Goal: Check status: Check status

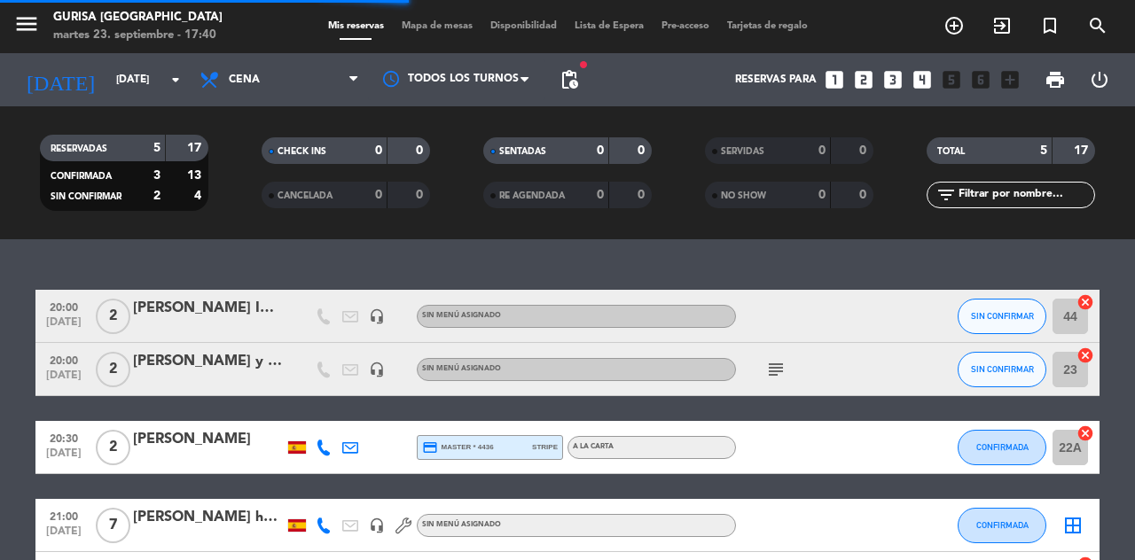
click at [108, 66] on input "[DATE]" at bounding box center [177, 80] width 141 height 30
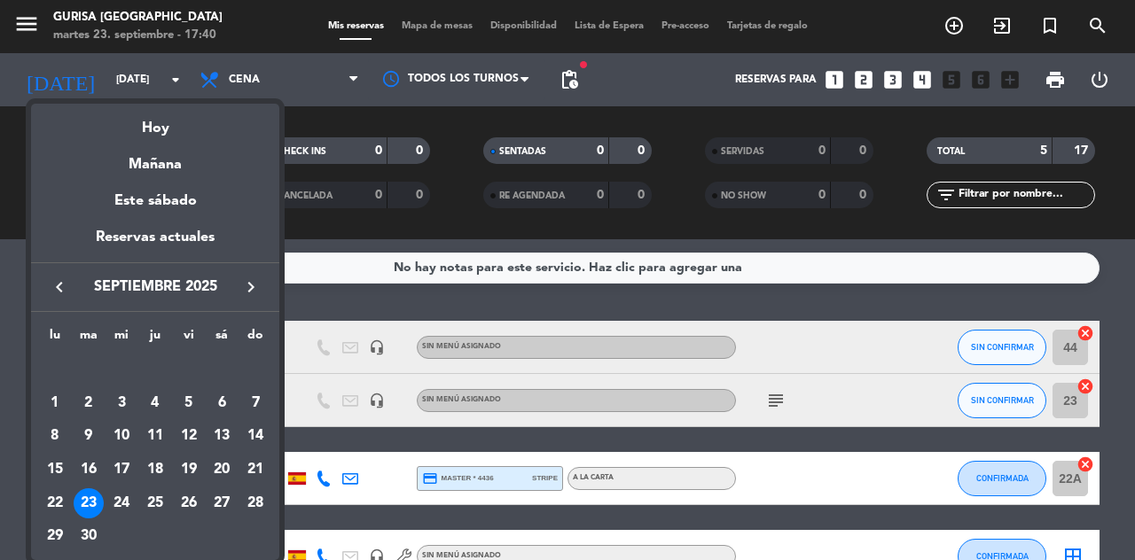
click at [227, 511] on div "27" at bounding box center [222, 504] width 30 height 30
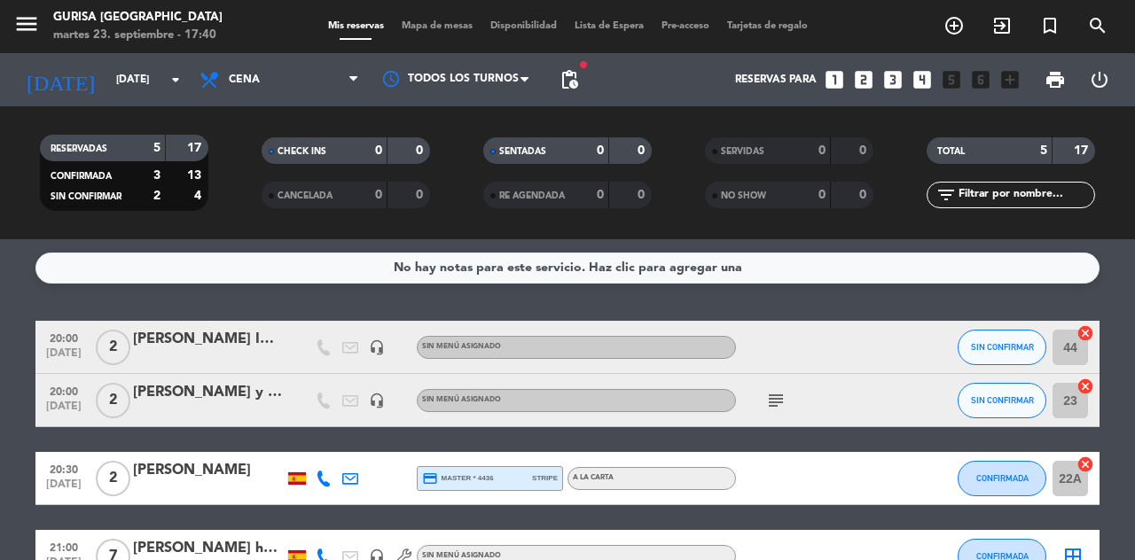
type input "[DATE]"
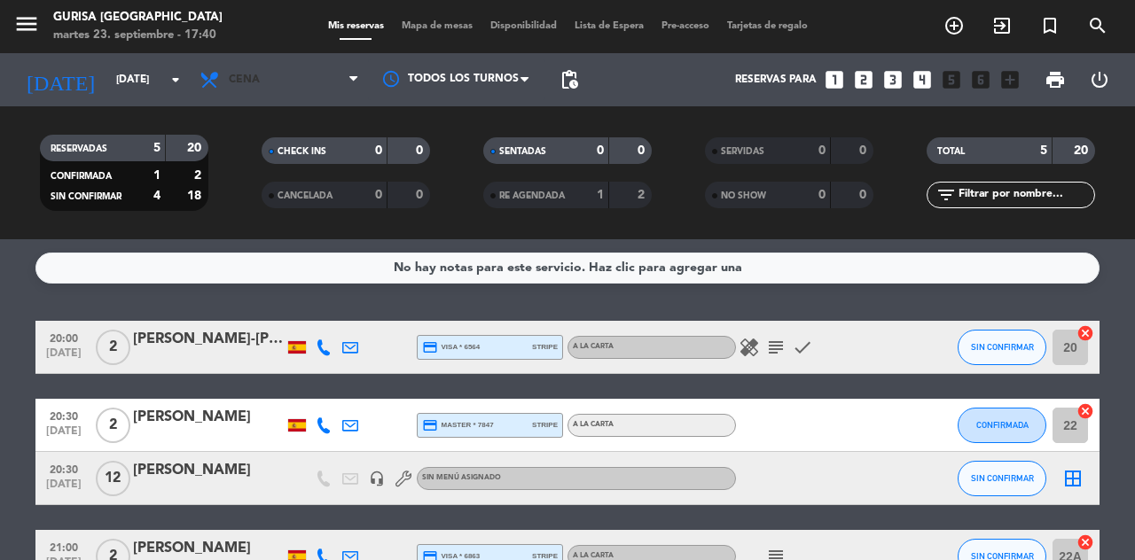
click at [271, 92] on span "Cena" at bounding box center [279, 79] width 177 height 39
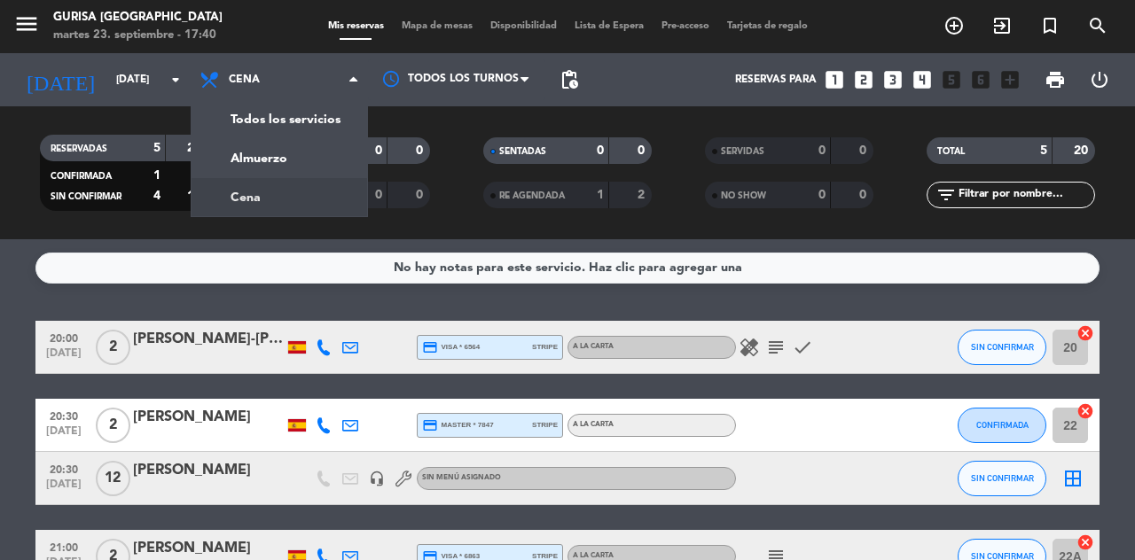
click at [299, 170] on div "menu Gurisa [GEOGRAPHIC_DATA] [DATE] 23. septiembre - 17:40 Mis reservas Mapa d…" at bounding box center [567, 119] width 1135 height 239
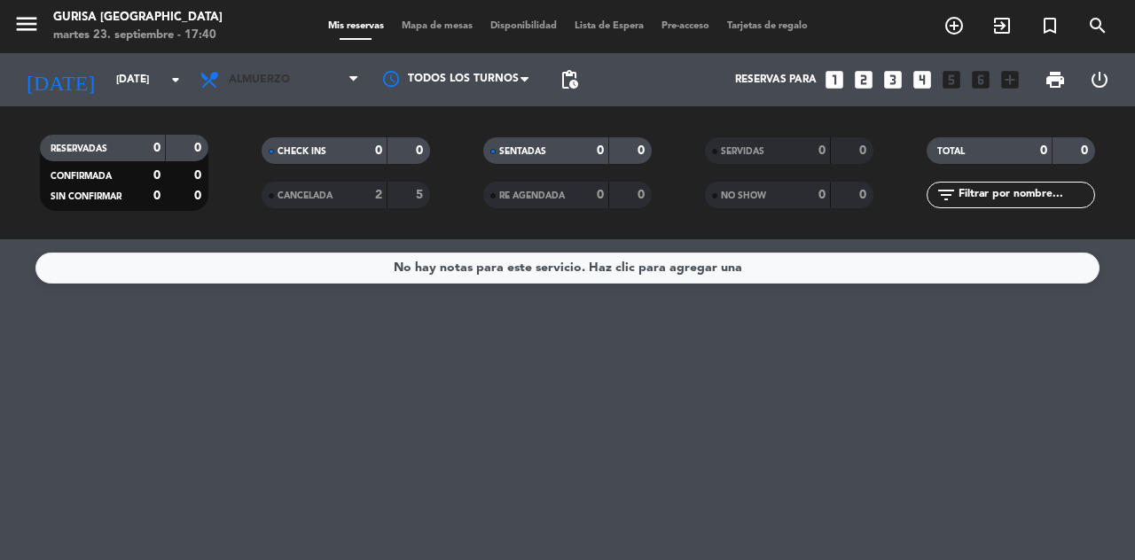
click at [296, 78] on span "Almuerzo" at bounding box center [279, 79] width 177 height 39
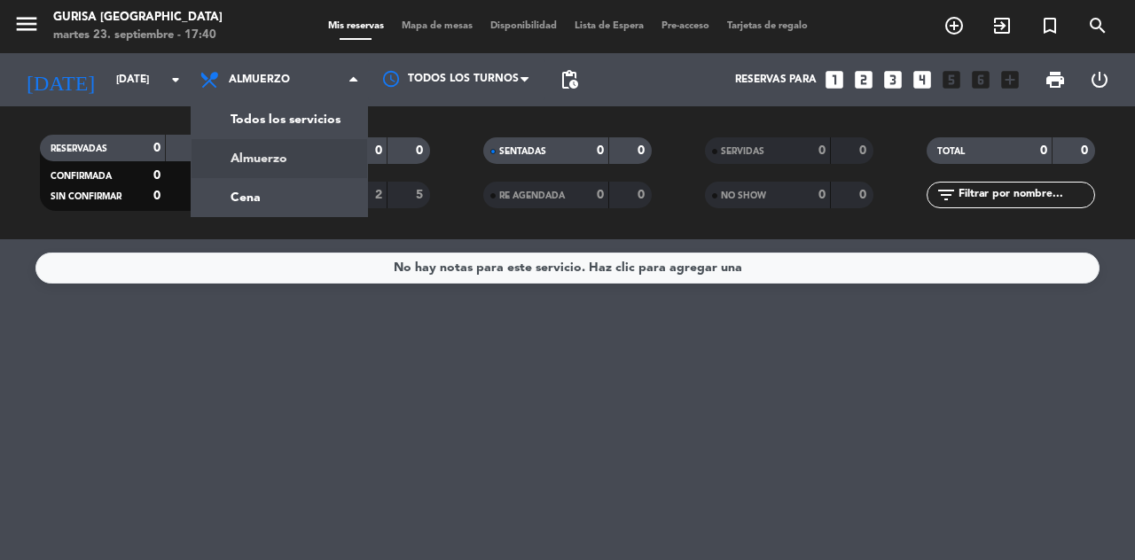
click at [279, 204] on div "menu Gurisa [GEOGRAPHIC_DATA] [DATE] 23. septiembre - 17:40 Mis reservas Mapa d…" at bounding box center [567, 119] width 1135 height 239
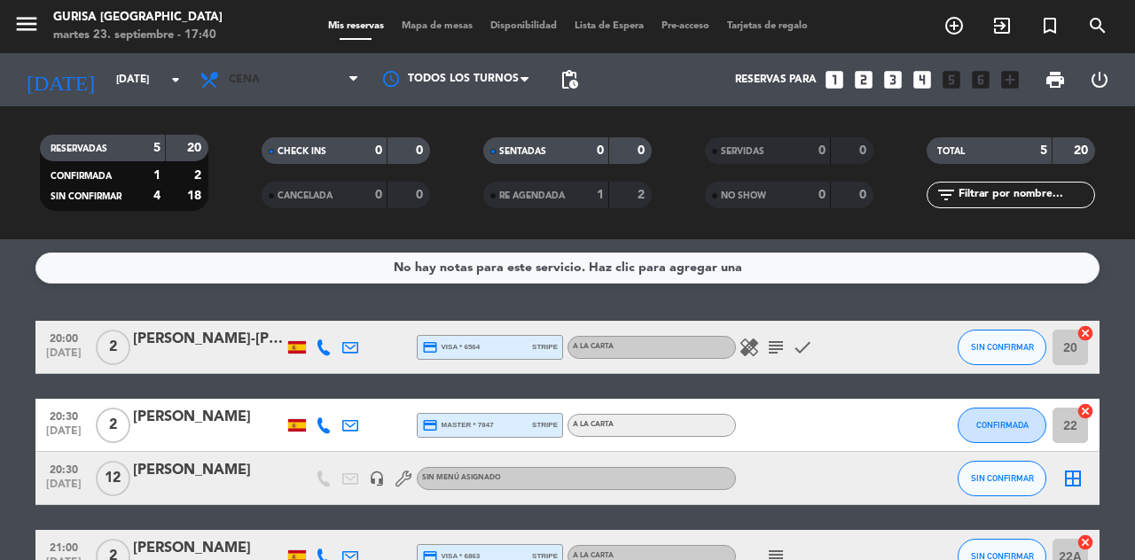
click at [292, 80] on span "Cena" at bounding box center [279, 79] width 177 height 39
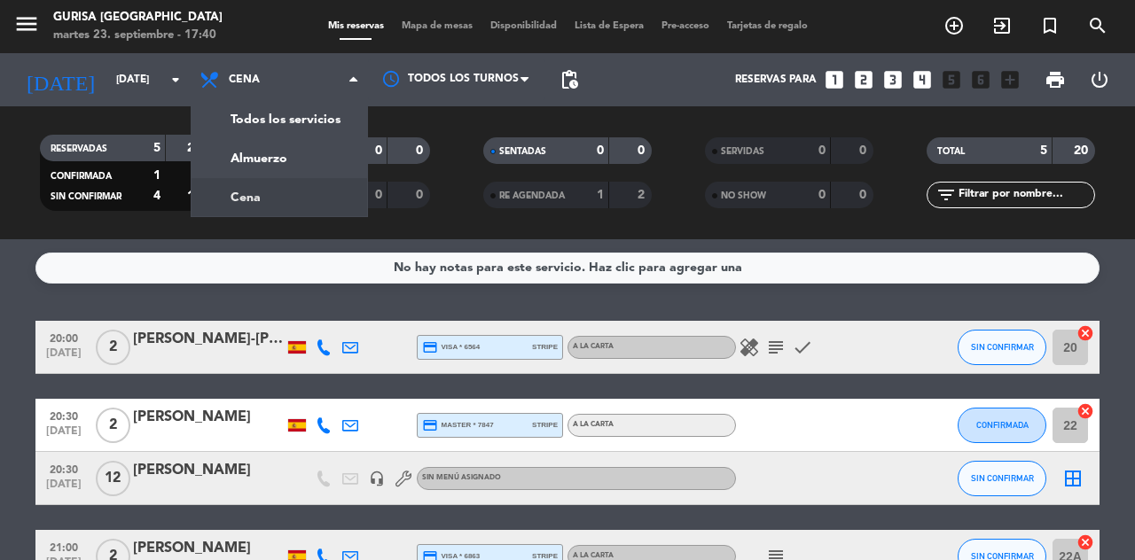
click at [262, 156] on div "menu Gurisa [GEOGRAPHIC_DATA] [DATE] 23. septiembre - 17:40 Mis reservas Mapa d…" at bounding box center [567, 119] width 1135 height 239
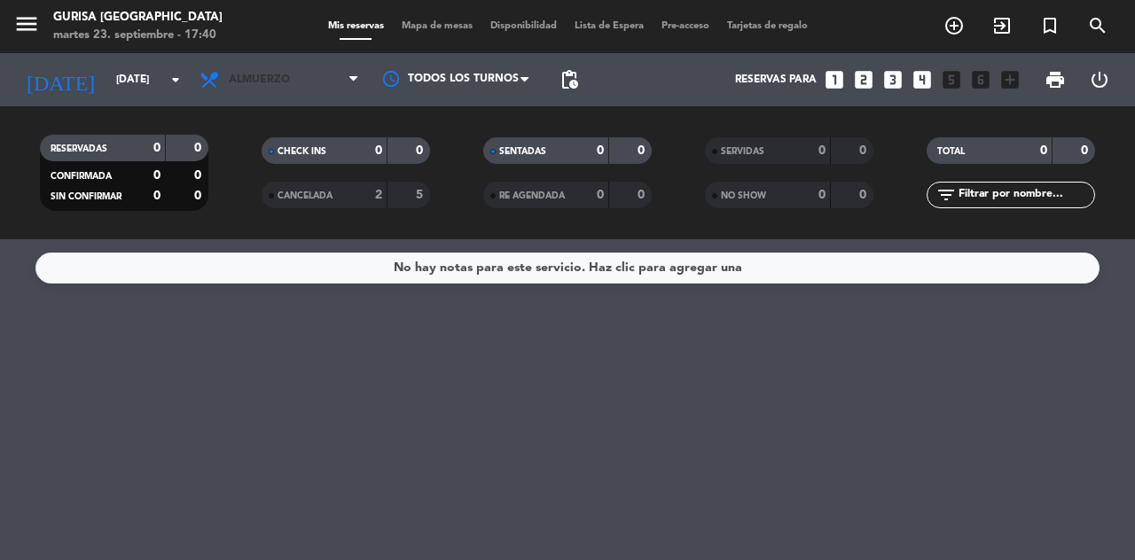
click at [239, 63] on span "Almuerzo" at bounding box center [279, 79] width 177 height 39
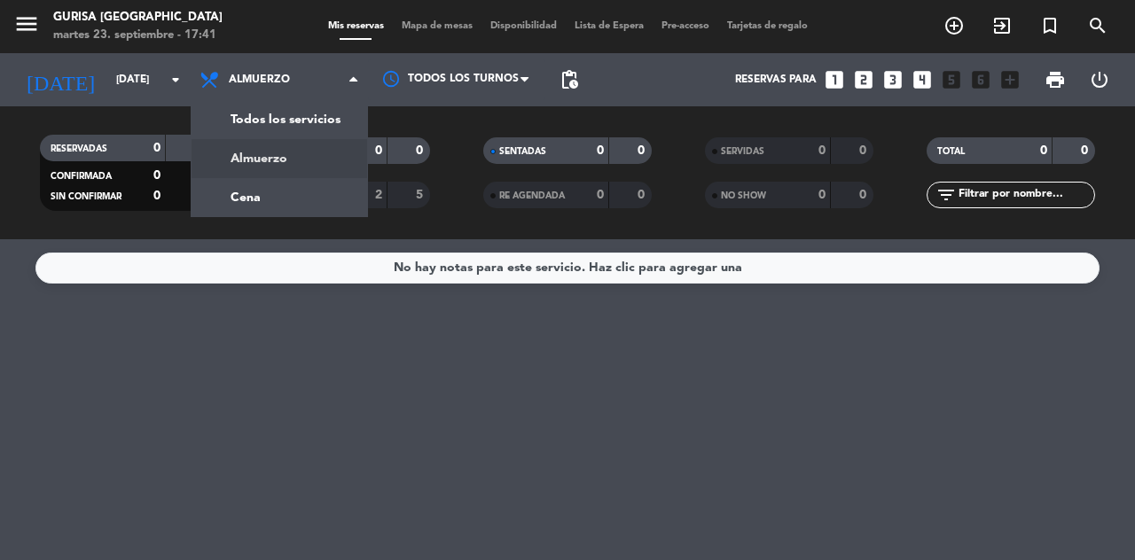
click at [112, 86] on input "[DATE]" at bounding box center [177, 80] width 141 height 30
